Goal: Complete application form

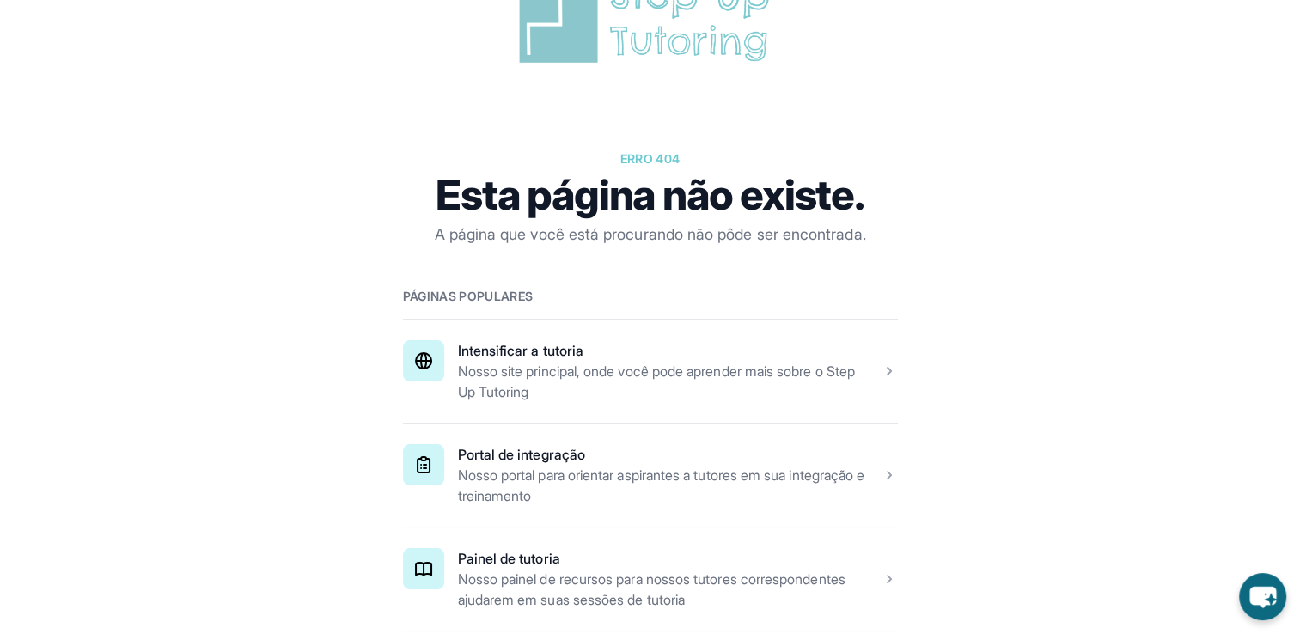
scroll to position [172, 0]
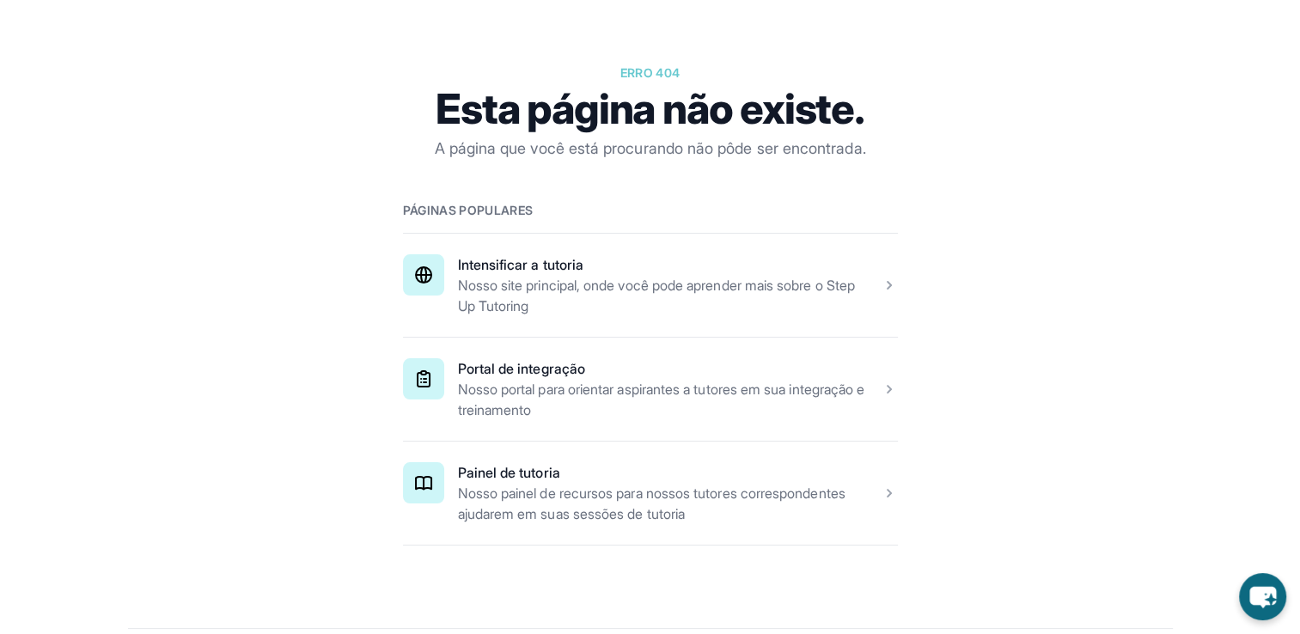
click at [886, 500] on span at bounding box center [650, 493] width 495 height 103
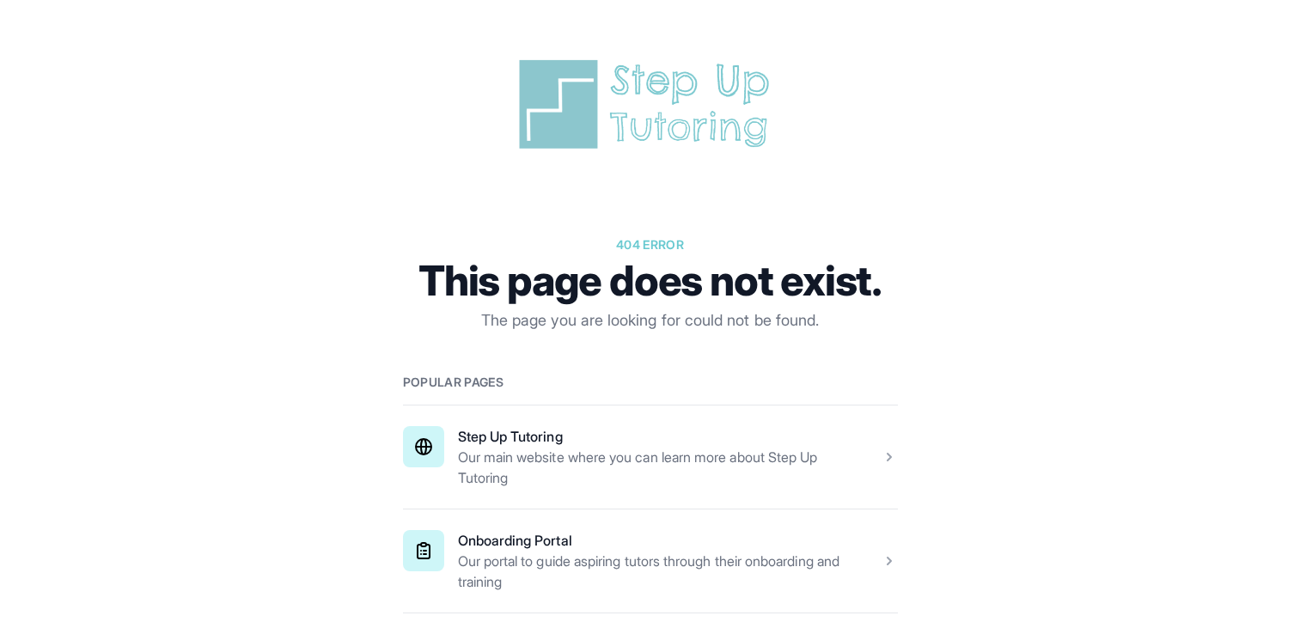
scroll to position [172, 0]
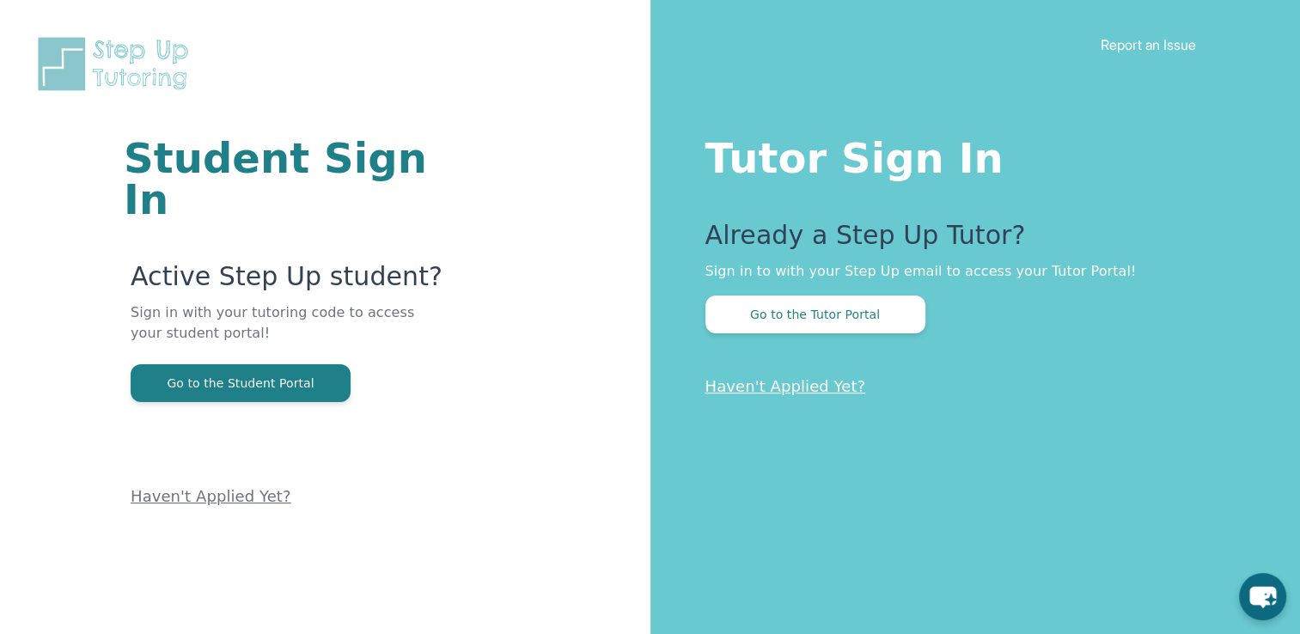
click at [216, 487] on link "Haven't Applied Yet?" at bounding box center [211, 496] width 161 height 18
